Goal: Task Accomplishment & Management: Manage account settings

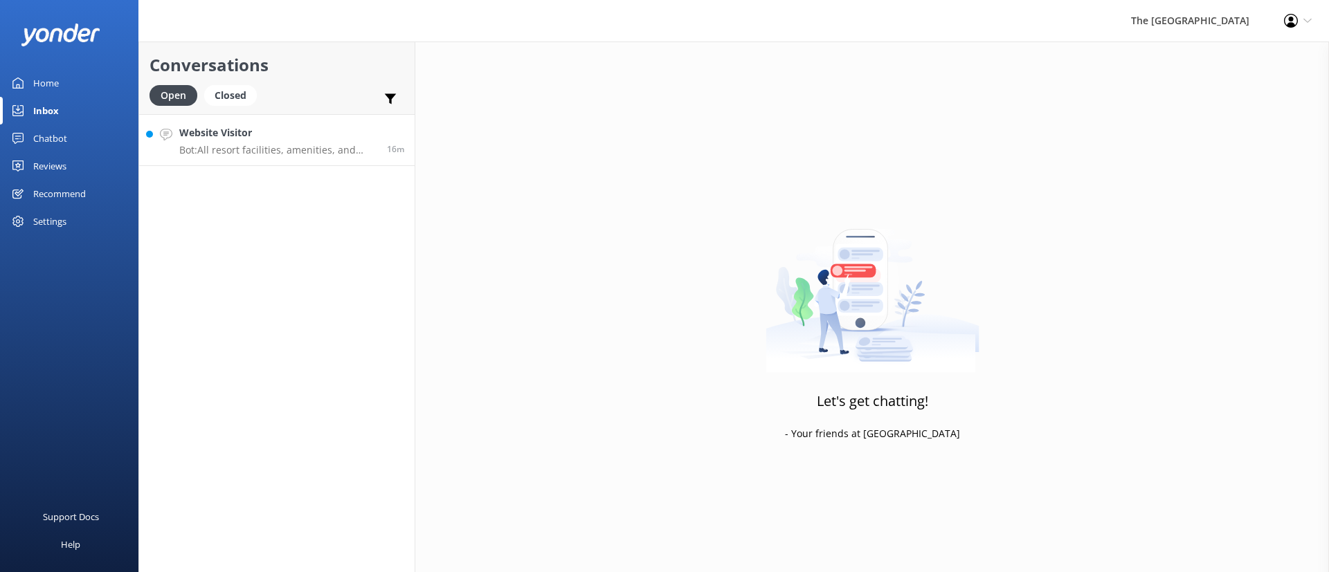
click at [307, 145] on p "Bot: All resort facilities, amenities, and services, including the restaurant, …" at bounding box center [277, 150] width 197 height 12
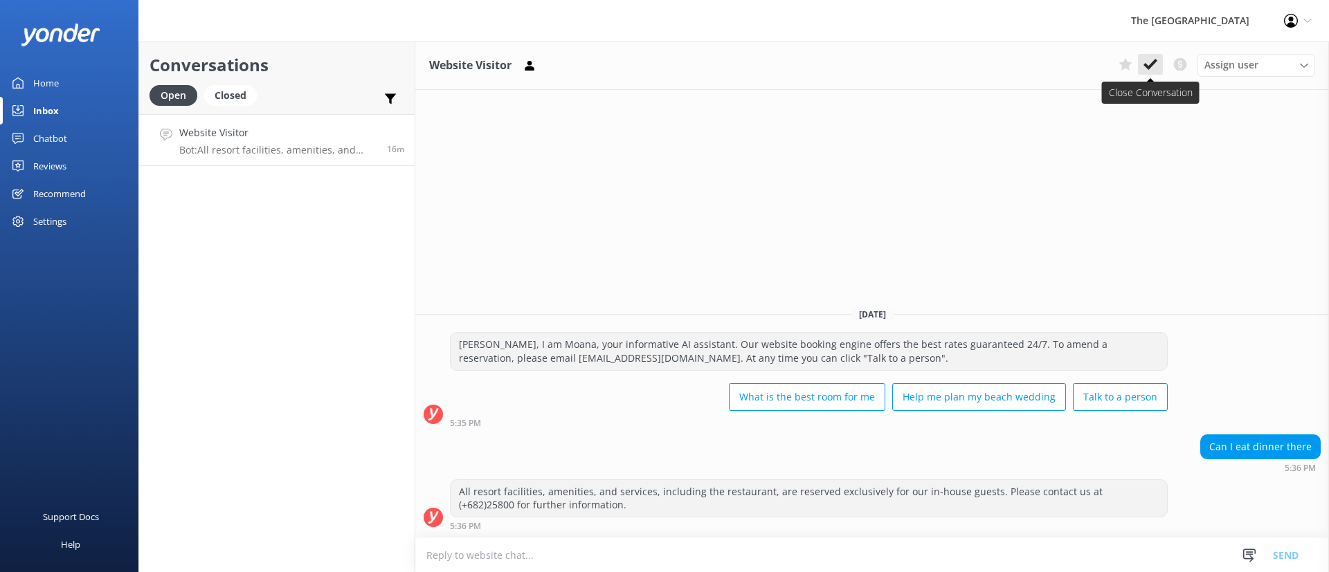
click at [1150, 63] on icon at bounding box center [1150, 64] width 14 height 14
